Goal: Check status

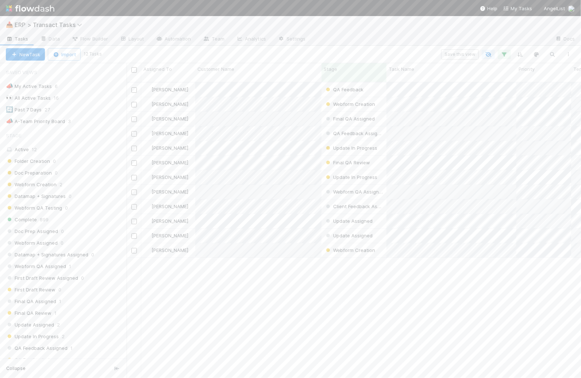
scroll to position [295, 448]
click at [31, 107] on div "🔄 Past 7 Days" at bounding box center [24, 109] width 36 height 9
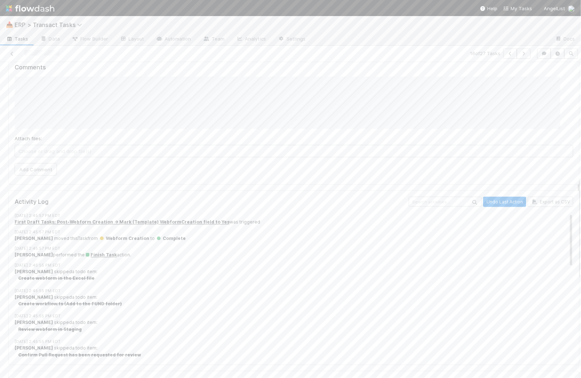
scroll to position [298, 0]
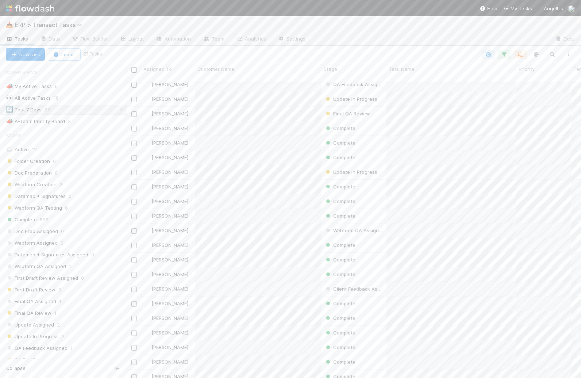
scroll to position [99, 0]
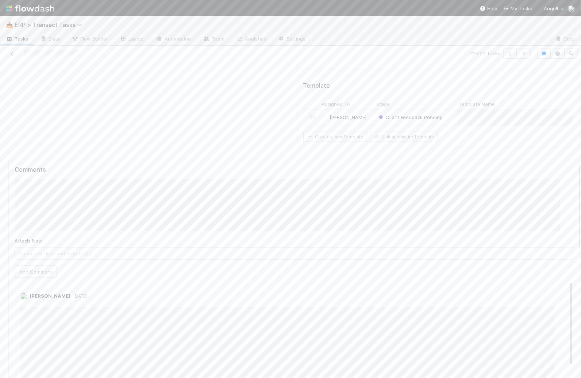
scroll to position [435, 0]
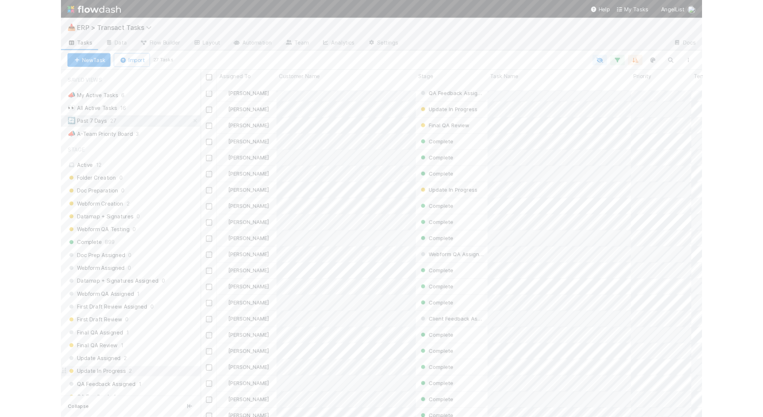
scroll to position [334, 630]
